Goal: Task Accomplishment & Management: Manage account settings

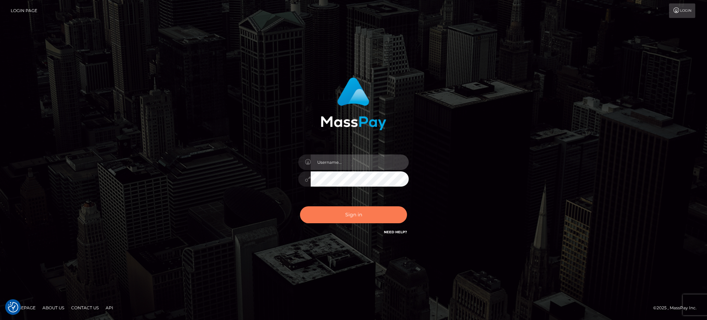
type input "Jeane.B2"
click at [372, 213] on button "Sign in" at bounding box center [353, 214] width 107 height 17
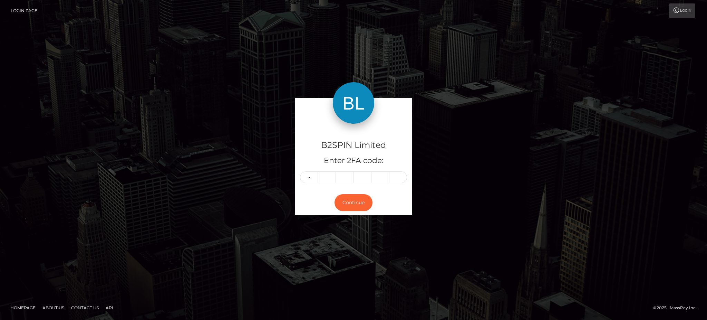
type input "6"
type input "8"
type input "7"
type input "4"
type input "6"
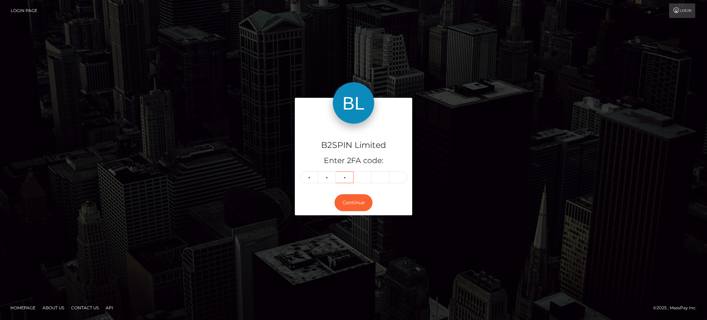
type input "5"
type input "4"
type input "1"
click at [358, 197] on button "Continue" at bounding box center [353, 202] width 38 height 17
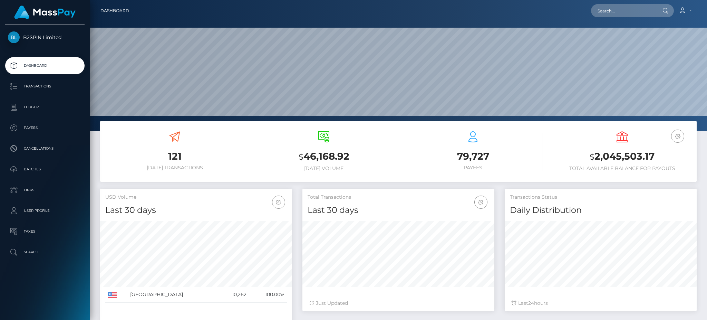
scroll to position [123, 192]
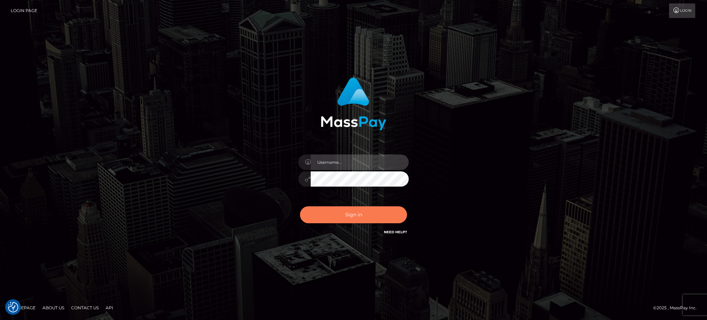
type input "[PERSON_NAME].B2"
click at [373, 221] on button "Sign in" at bounding box center [353, 214] width 107 height 17
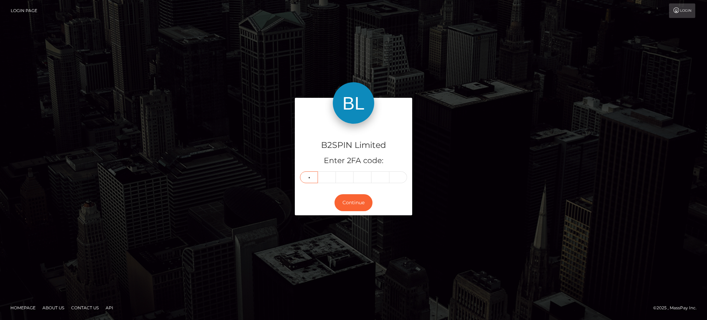
type input "8"
type input "5"
type input "1"
type input "9"
type input "3"
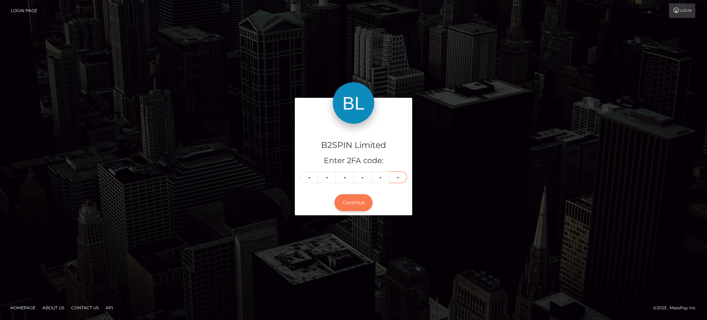
type input "4"
click at [350, 199] on button "Continue" at bounding box center [353, 202] width 38 height 17
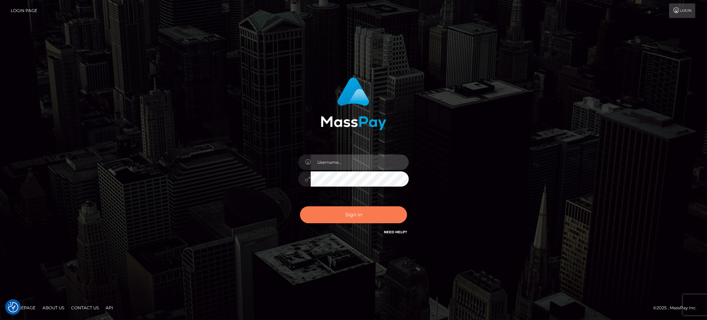
type input "Jeane.B2"
click at [365, 218] on button "Sign in" at bounding box center [353, 214] width 107 height 17
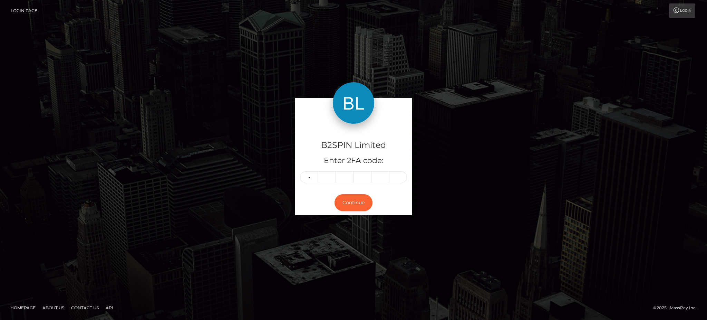
type input "8"
type input "5"
type input "1"
type input "9"
type input "3"
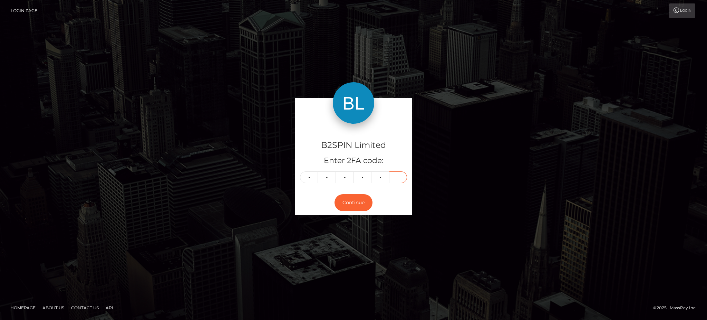
type input "4"
type input "5"
type input "1"
type input "6"
type input "8"
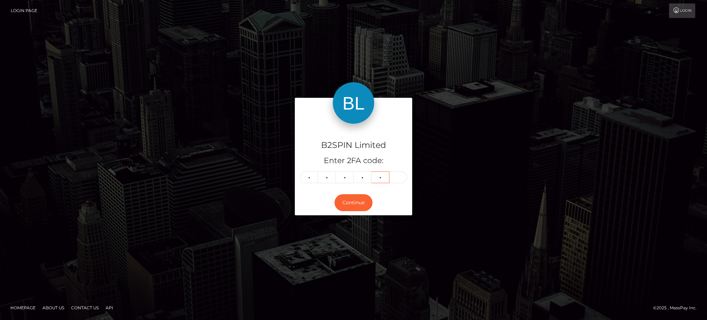
type input "4"
type input "8"
click at [358, 196] on button "Continue" at bounding box center [353, 202] width 38 height 17
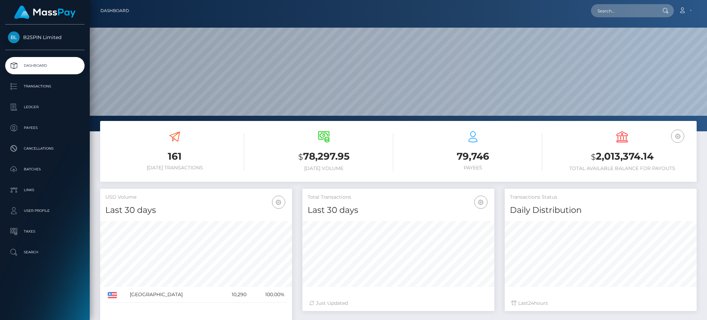
scroll to position [123, 192]
drag, startPoint x: 663, startPoint y: 156, endPoint x: 584, endPoint y: 158, distance: 79.0
click at [584, 158] on h3 "$ 2,013,374.14" at bounding box center [622, 156] width 139 height 14
copy h3 "$ 2,013,374.14"
